Goal: Information Seeking & Learning: Learn about a topic

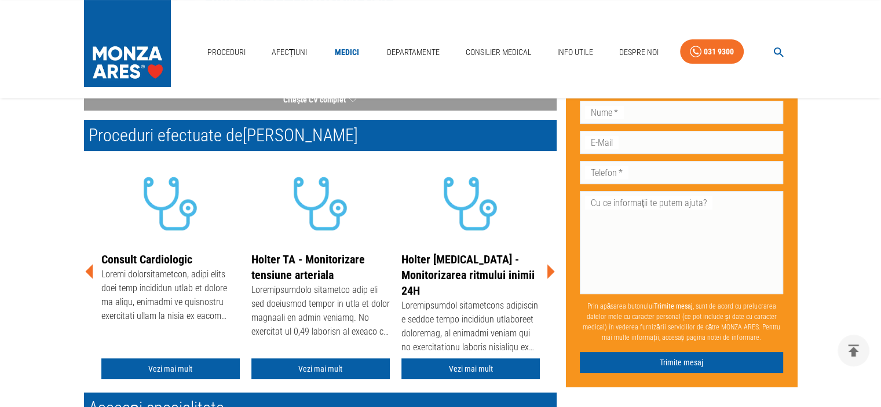
click at [552, 273] on icon at bounding box center [551, 272] width 8 height 14
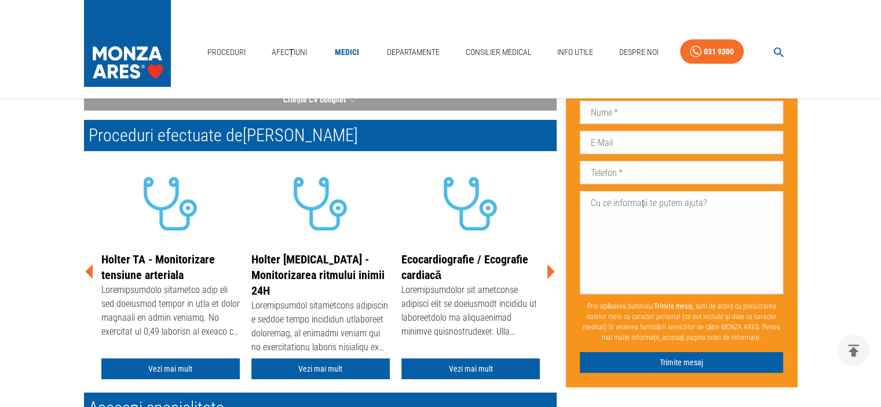
click at [552, 273] on icon at bounding box center [551, 272] width 8 height 14
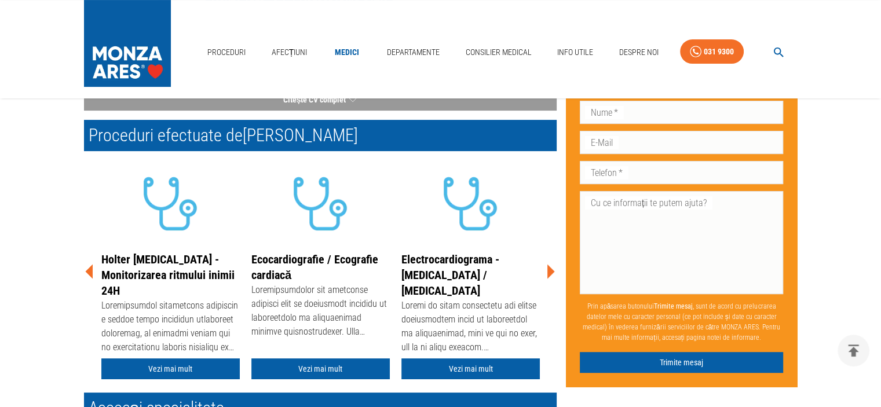
click at [552, 273] on icon at bounding box center [551, 272] width 8 height 14
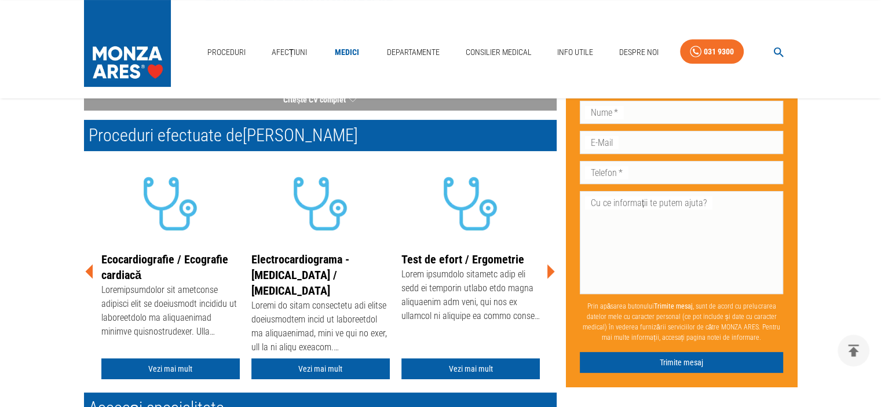
click at [552, 273] on icon at bounding box center [551, 272] width 8 height 14
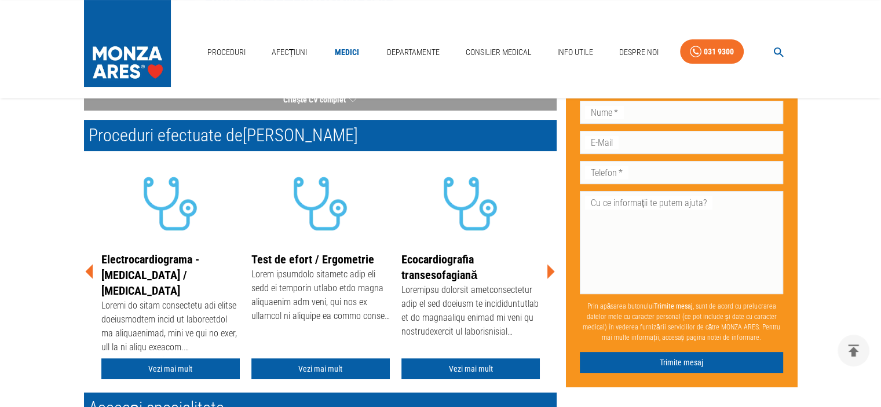
click at [552, 273] on icon at bounding box center [551, 272] width 8 height 14
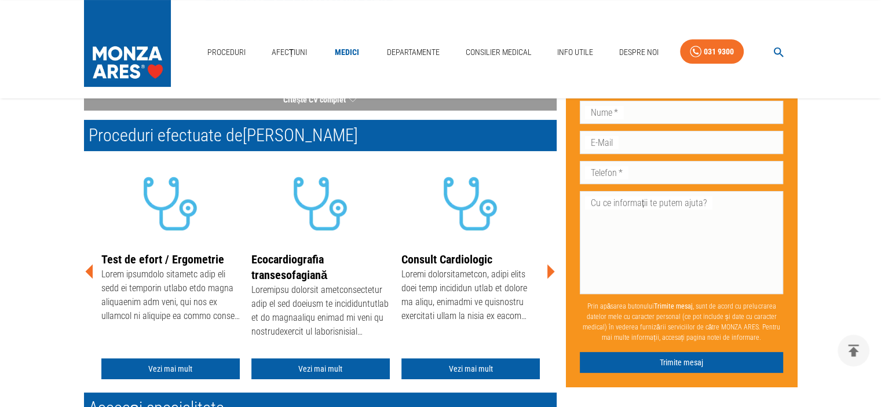
click at [552, 273] on icon at bounding box center [551, 272] width 8 height 14
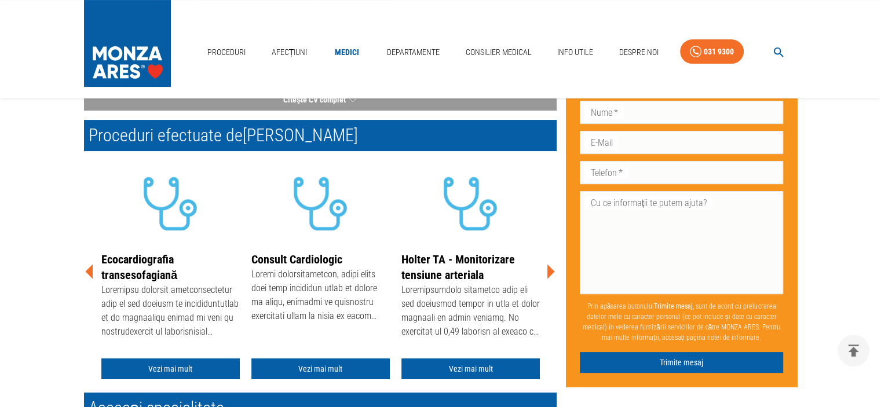
click at [552, 273] on icon at bounding box center [551, 272] width 8 height 14
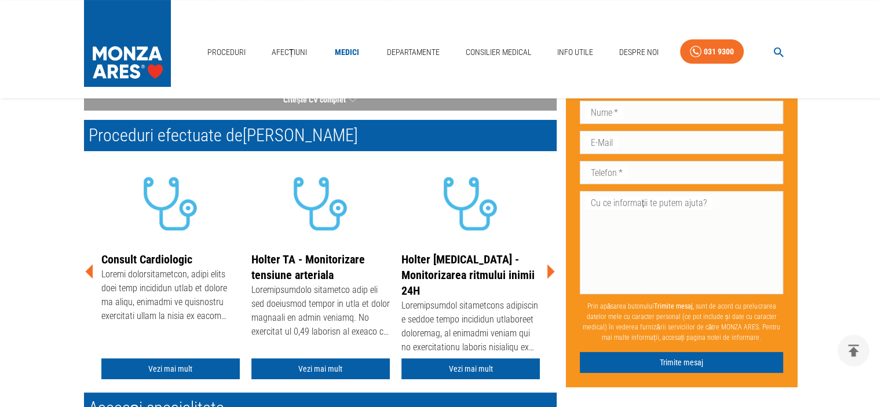
click at [552, 273] on icon at bounding box center [551, 272] width 8 height 14
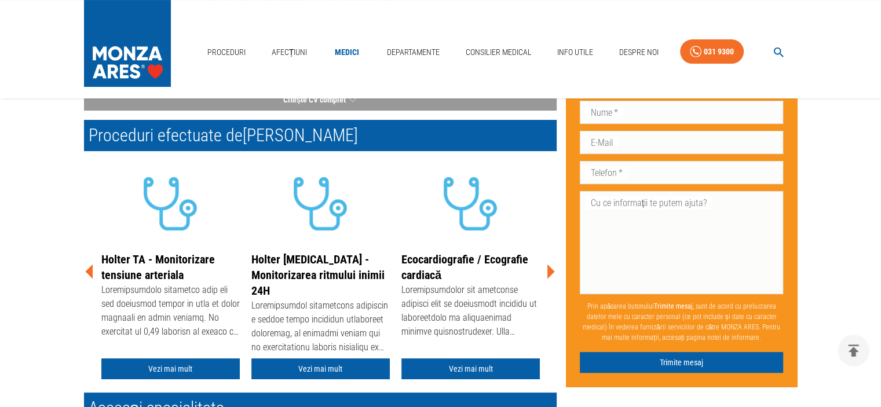
click at [552, 273] on icon at bounding box center [551, 272] width 8 height 14
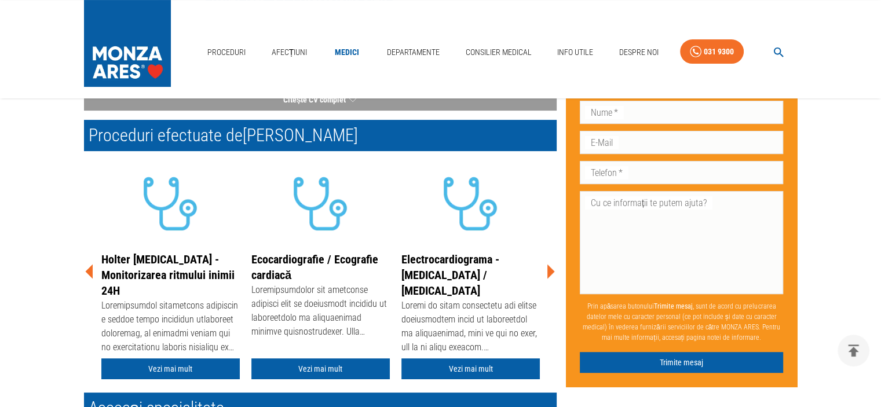
click at [552, 273] on icon at bounding box center [551, 272] width 8 height 14
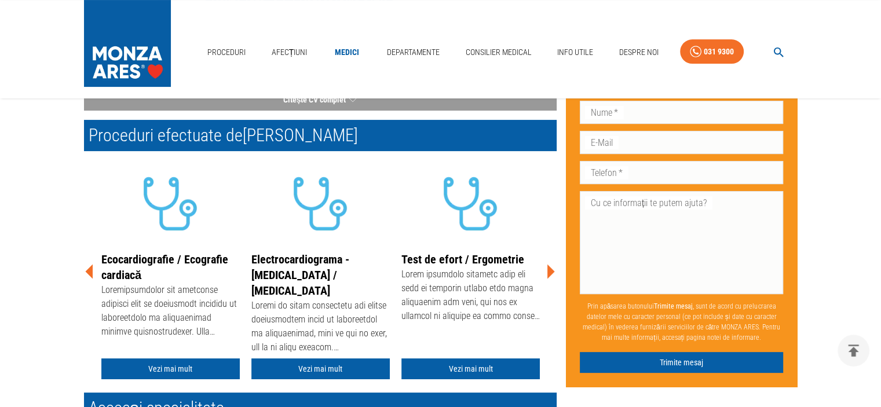
click at [552, 273] on icon at bounding box center [551, 272] width 8 height 14
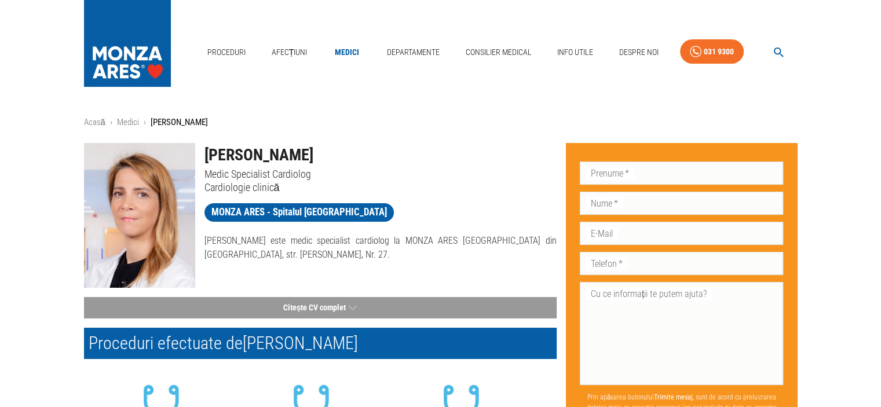
scroll to position [208, 0]
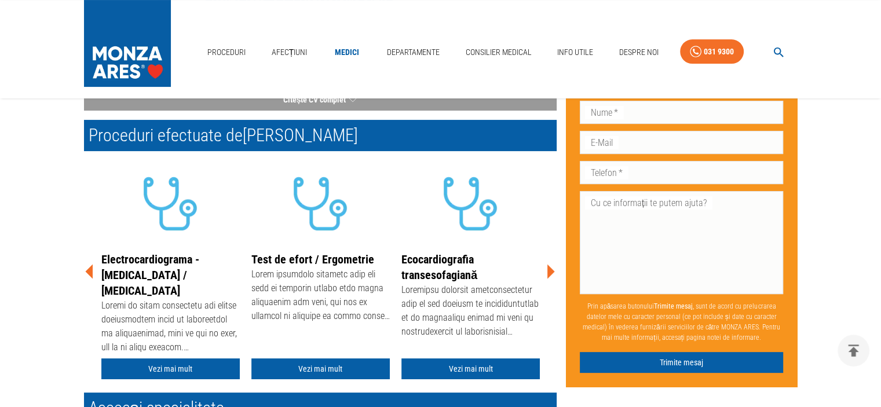
click at [105, 51] on img at bounding box center [127, 40] width 87 height 81
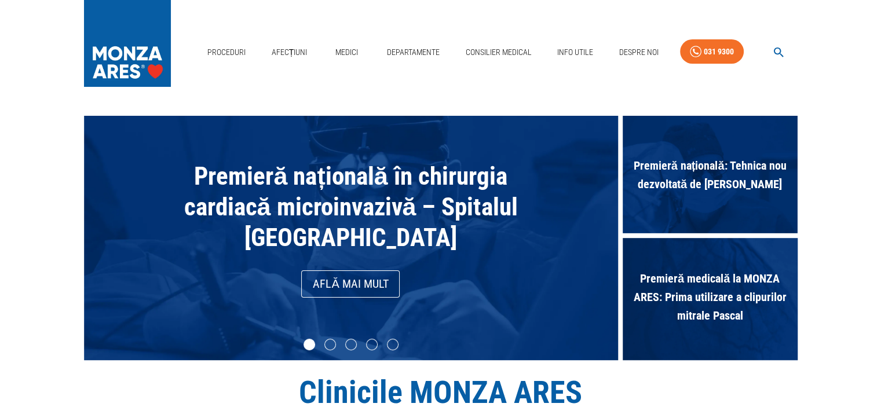
click at [716, 377] on h1 "Clinicile MONZA ARES" at bounding box center [440, 392] width 713 height 36
